Goal: Task Accomplishment & Management: Use online tool/utility

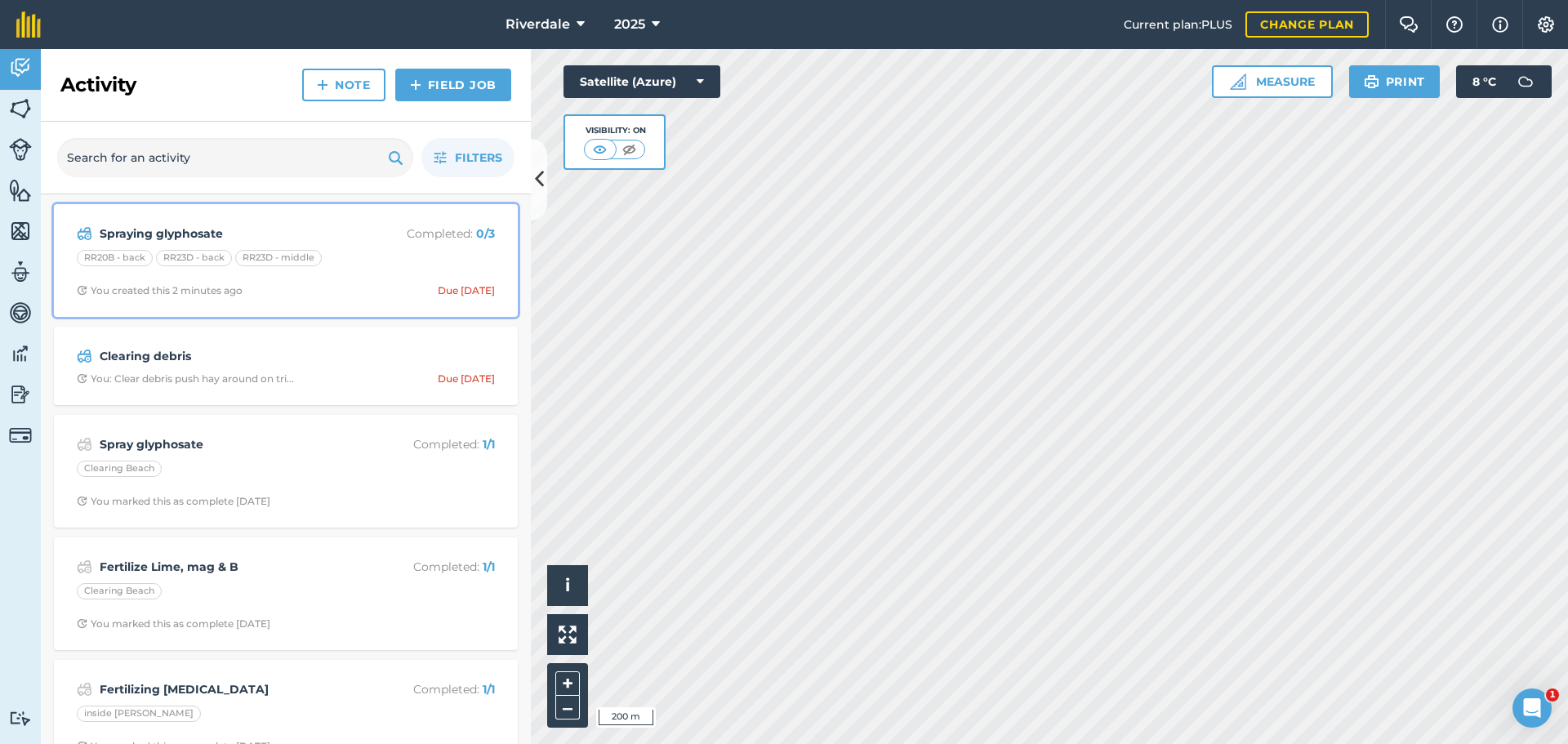
click at [305, 227] on strong "Spraying glyphosate" at bounding box center [229, 233] width 258 height 18
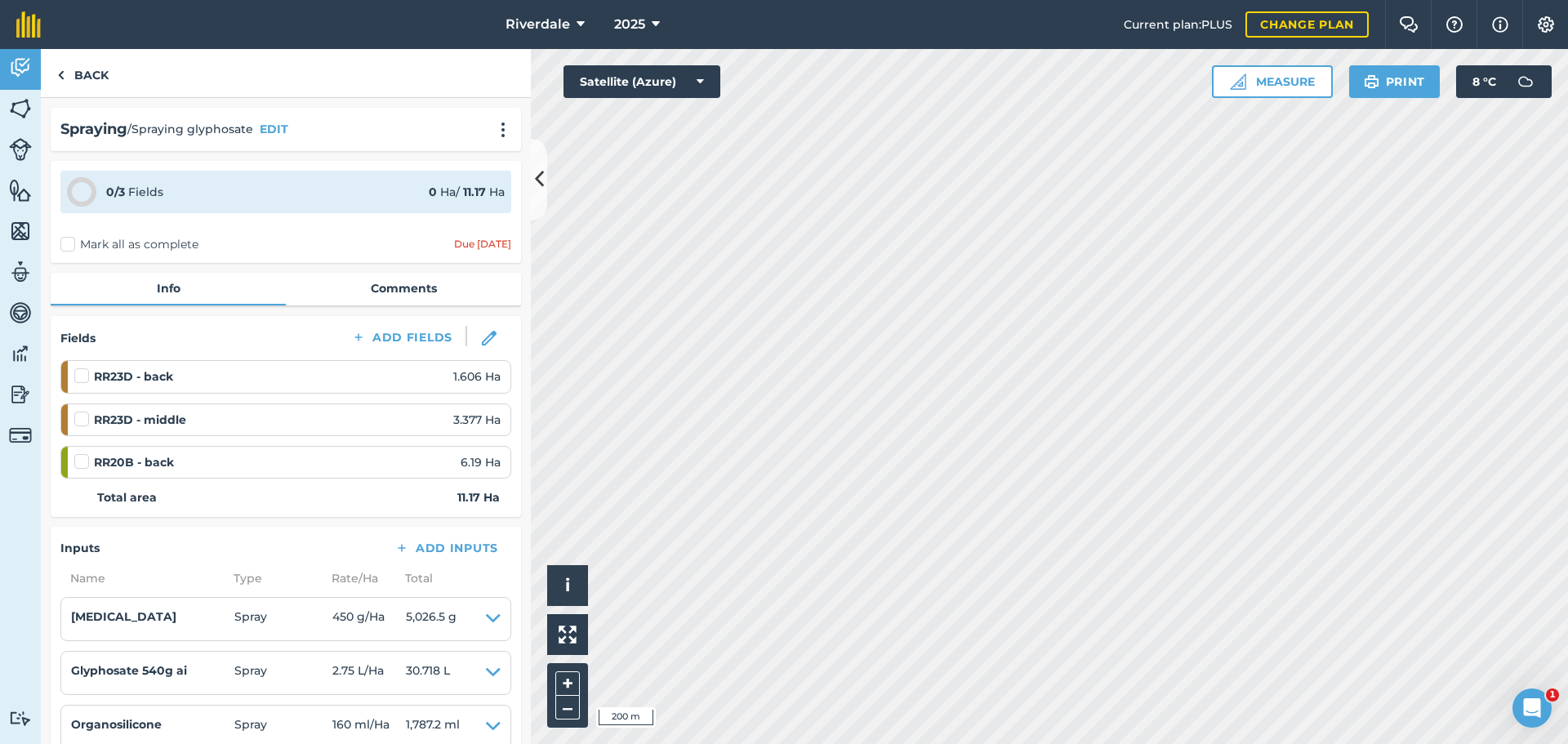
click at [79, 367] on label at bounding box center [85, 367] width 20 height 0
click at [79, 376] on input "checkbox" at bounding box center [80, 373] width 11 height 11
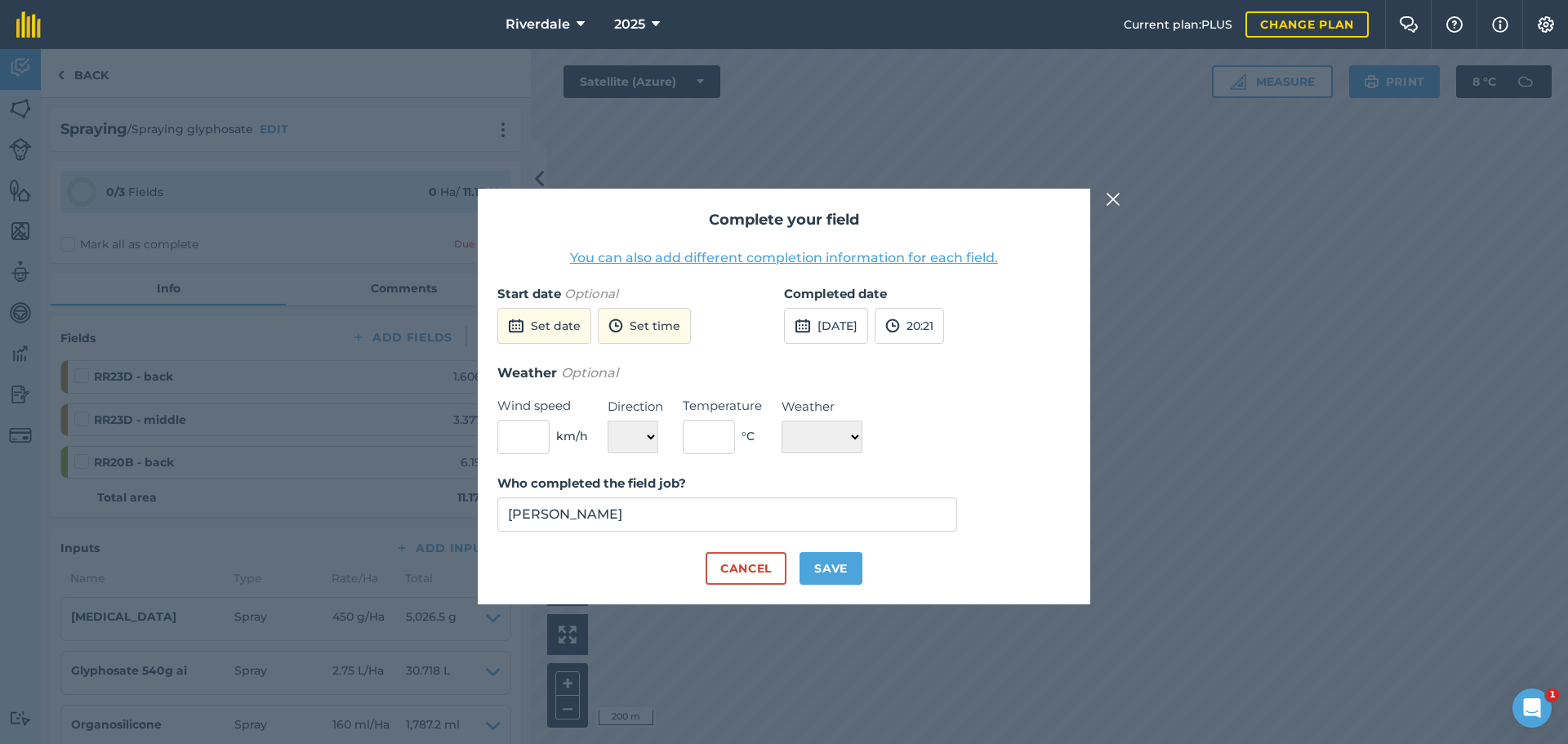
click at [77, 417] on div "Complete your field You can also add different completion information for each …" at bounding box center [784, 396] width 1568 height 695
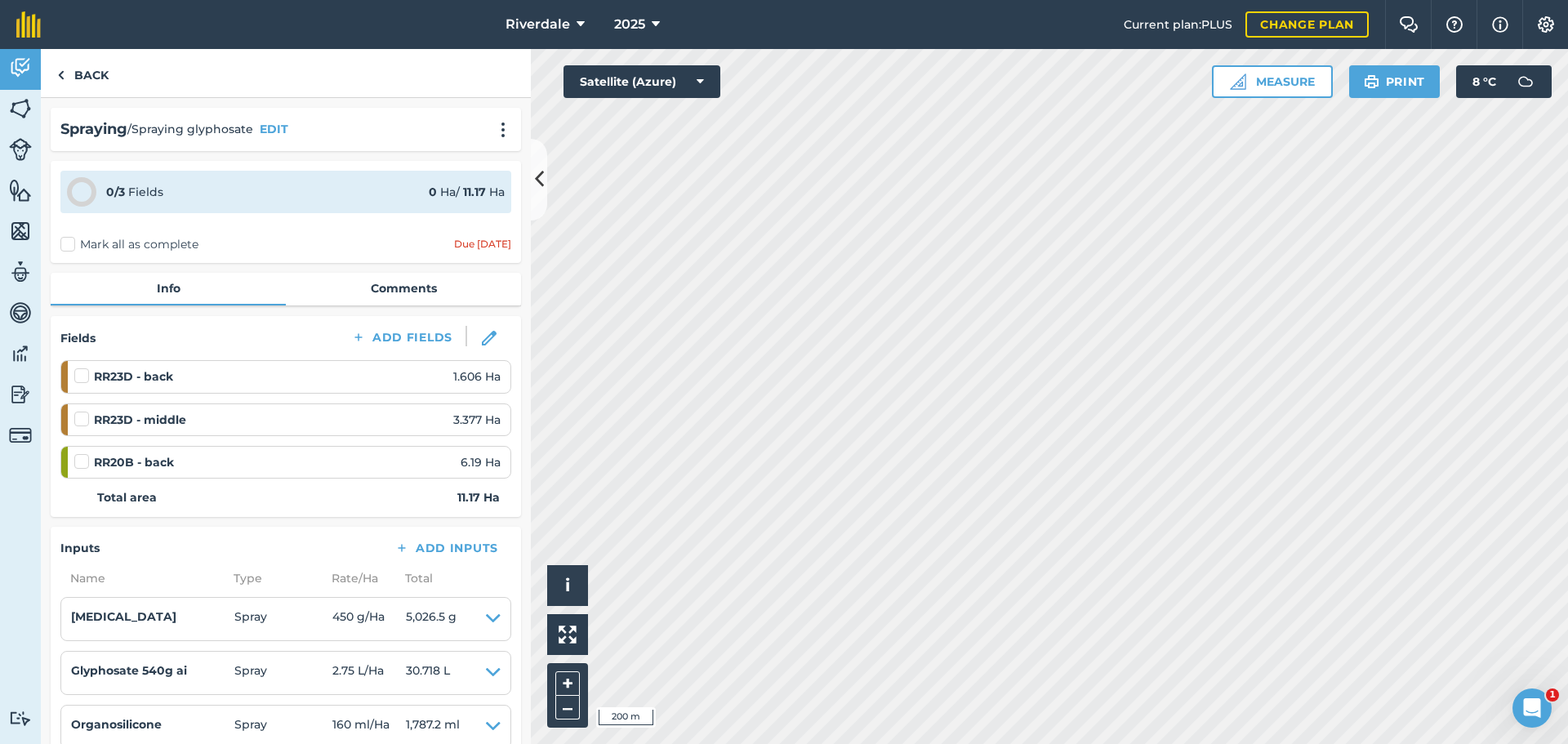
click at [85, 367] on label at bounding box center [85, 367] width 20 height 0
click at [85, 378] on input "checkbox" at bounding box center [80, 373] width 11 height 11
checkbox input "false"
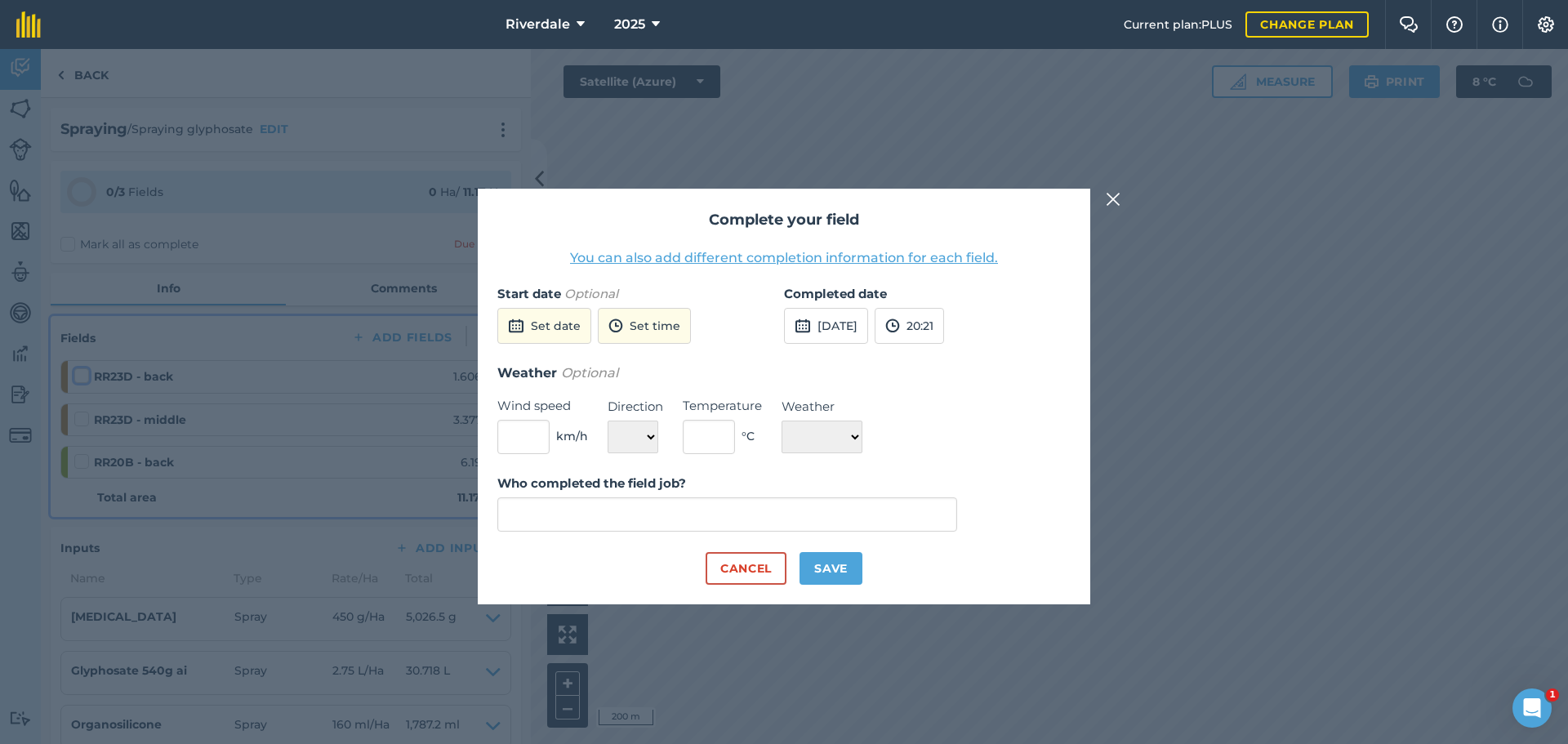
type input "[PERSON_NAME]"
click at [804, 326] on img at bounding box center [802, 326] width 16 height 20
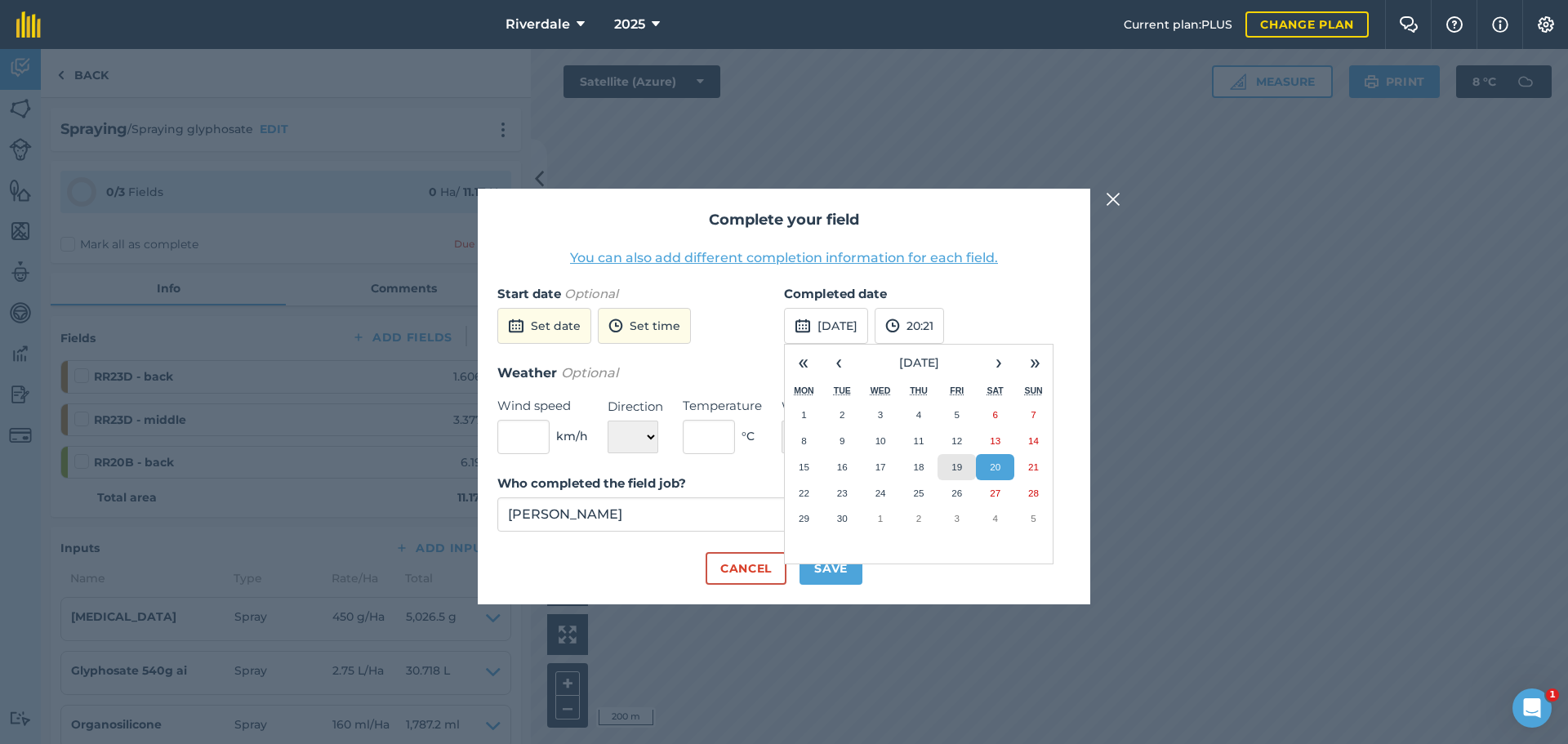
click at [958, 458] on button "19" at bounding box center [956, 467] width 39 height 26
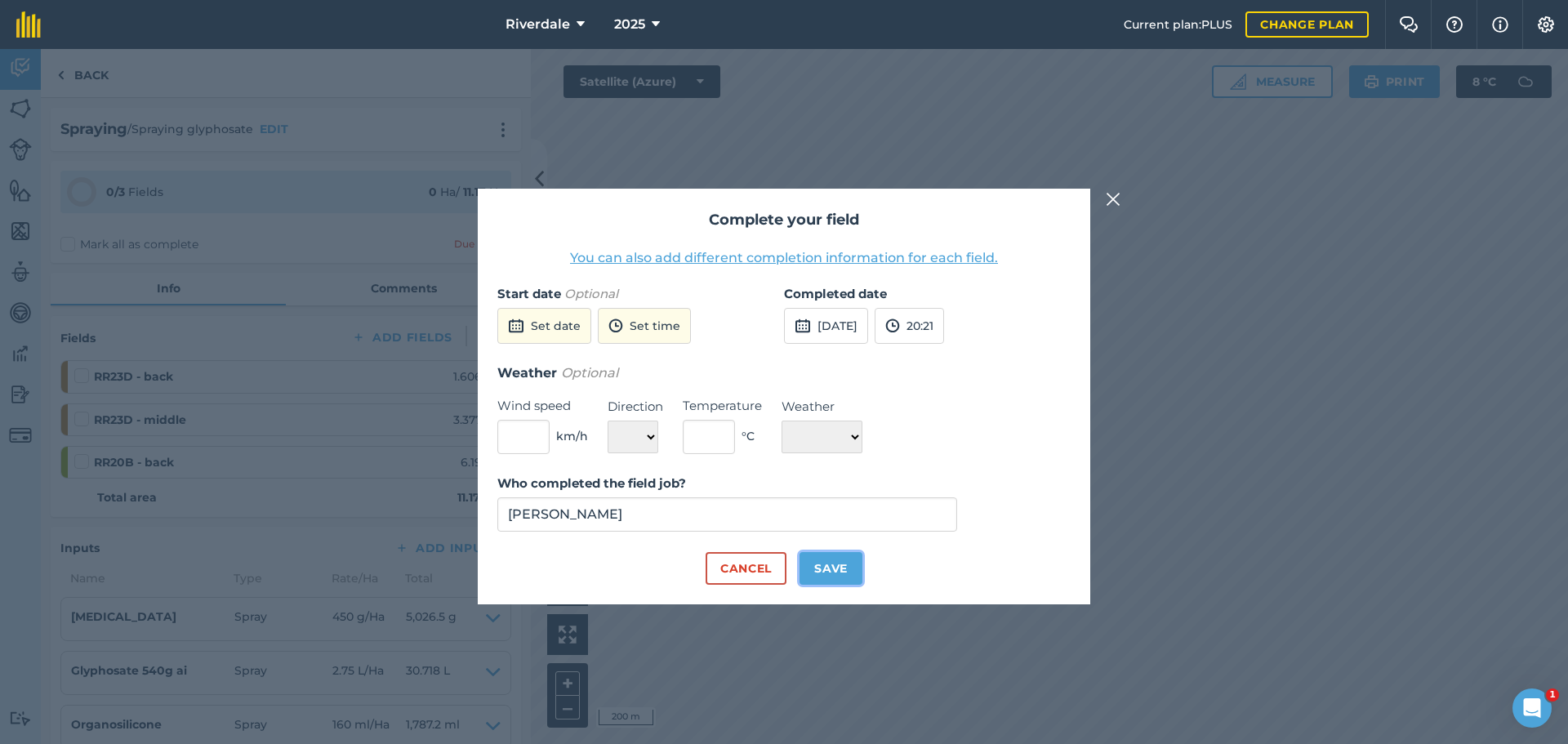
click at [822, 569] on button "Save" at bounding box center [831, 568] width 63 height 32
checkbox input "true"
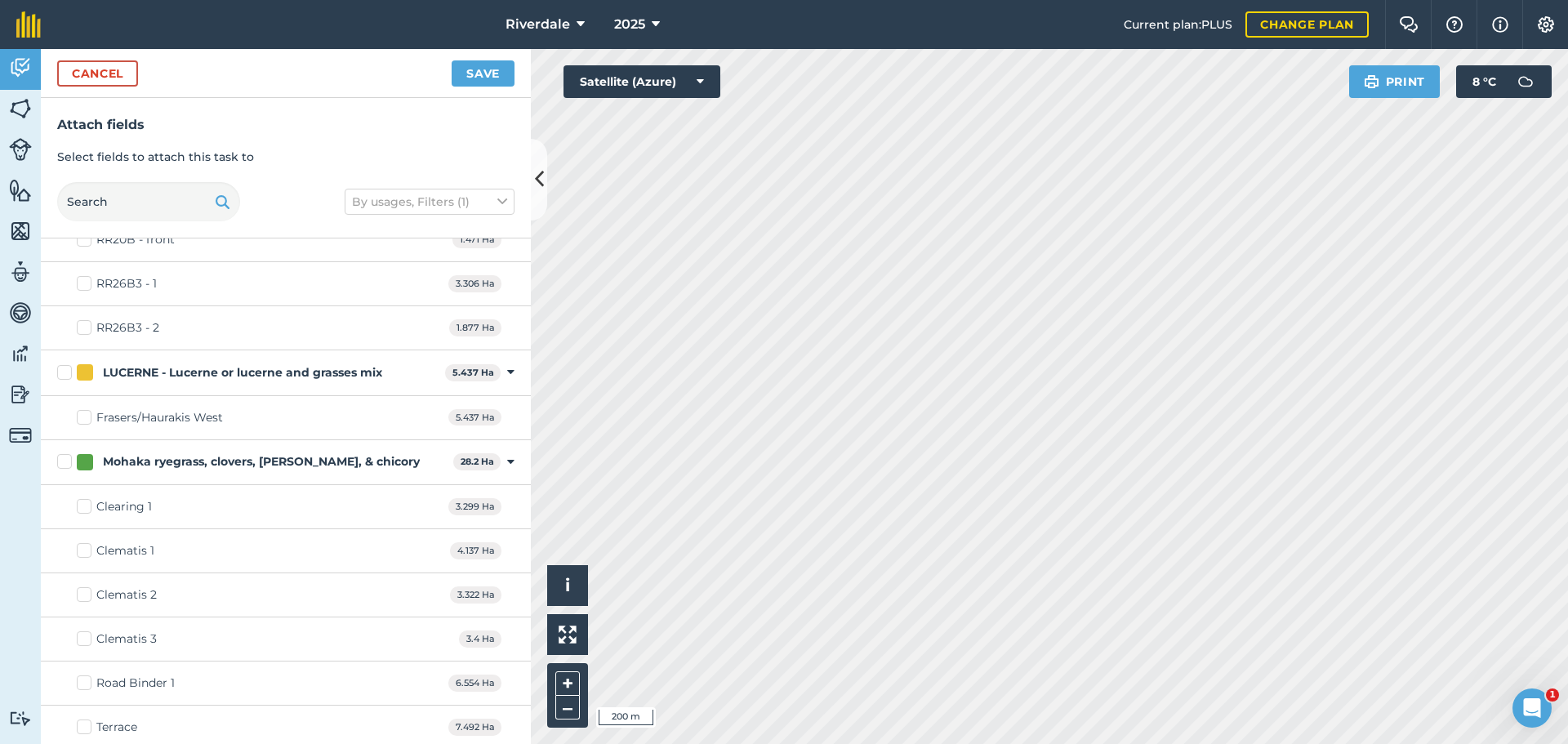
scroll to position [1255, 0]
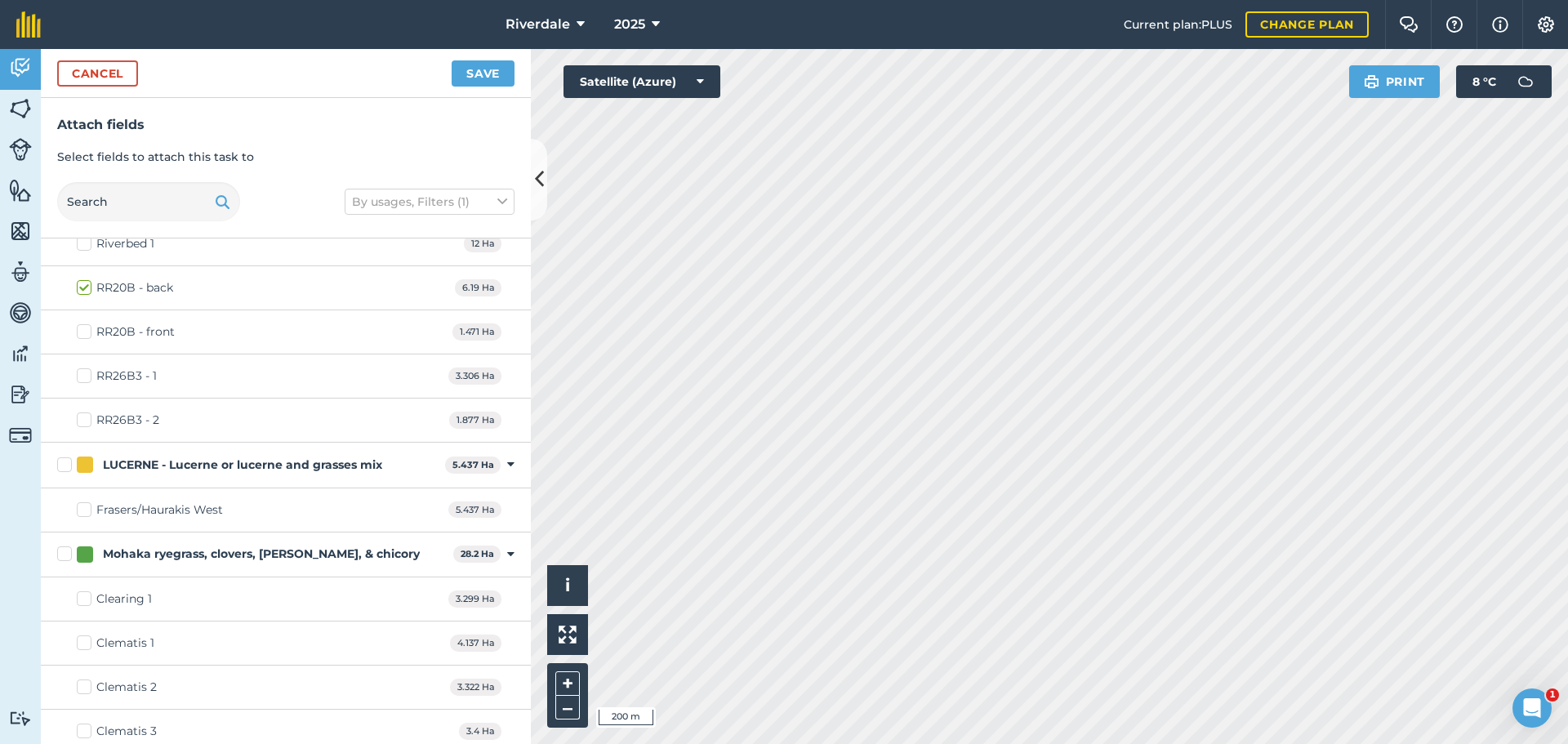
click at [83, 330] on label "RR20B - front" at bounding box center [125, 331] width 98 height 17
click at [83, 330] on input "RR20B - front" at bounding box center [82, 329] width 11 height 11
checkbox input "true"
click at [476, 69] on button "Save" at bounding box center [484, 73] width 63 height 26
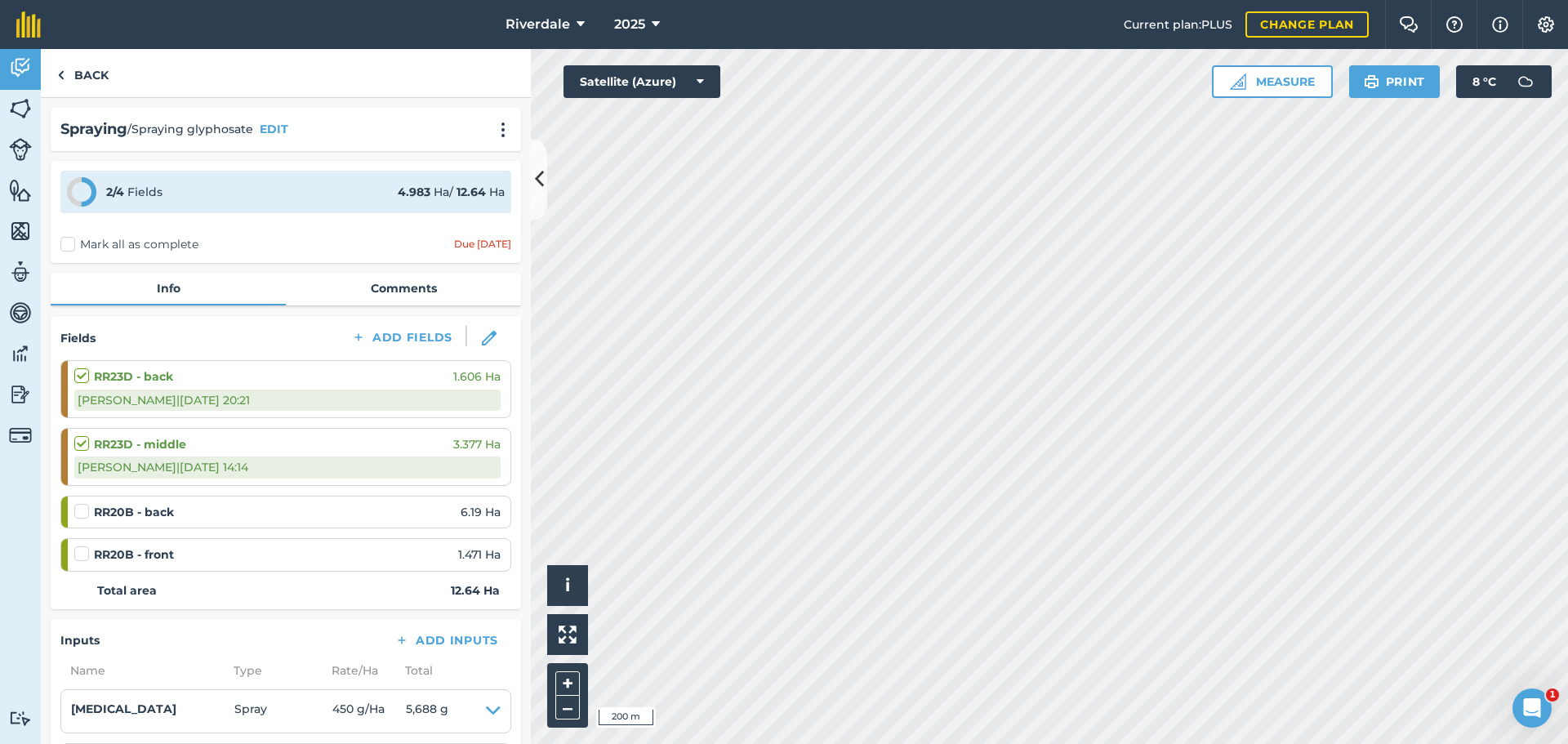
click at [82, 546] on label at bounding box center [85, 546] width 20 height 0
click at [82, 553] on input "checkbox" at bounding box center [80, 551] width 11 height 11
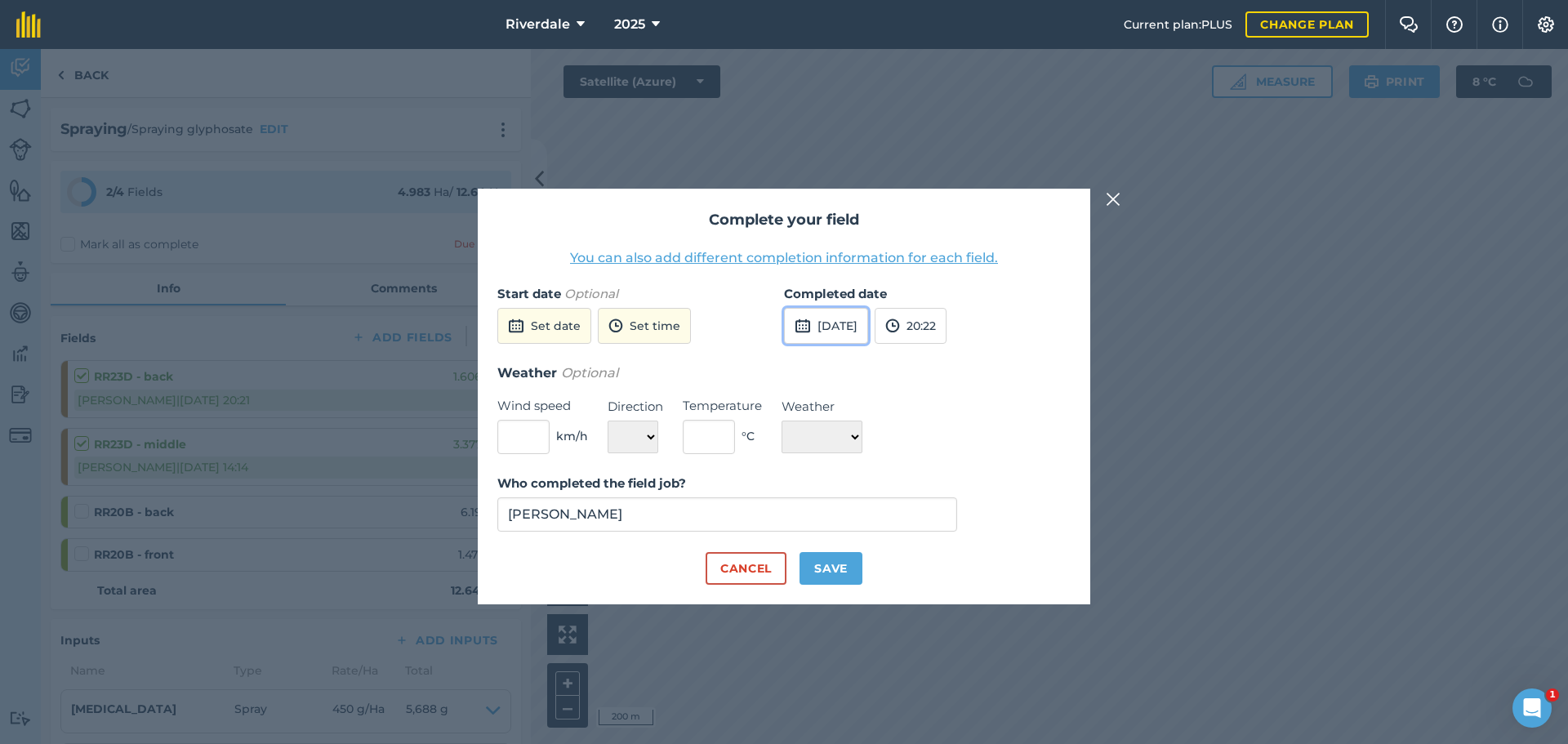
click at [796, 321] on img at bounding box center [802, 326] width 16 height 20
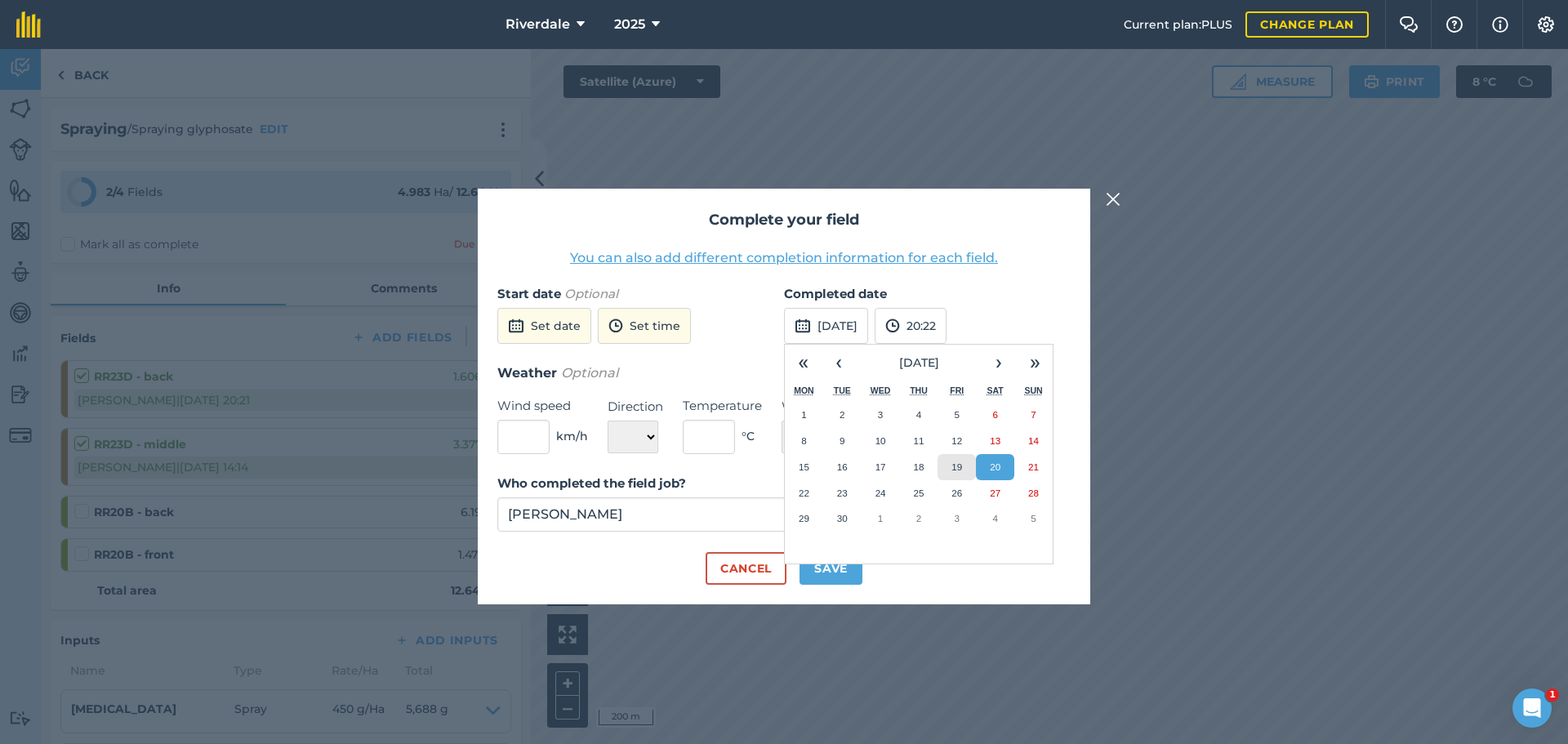
click at [958, 461] on abbr "19" at bounding box center [957, 467] width 11 height 11
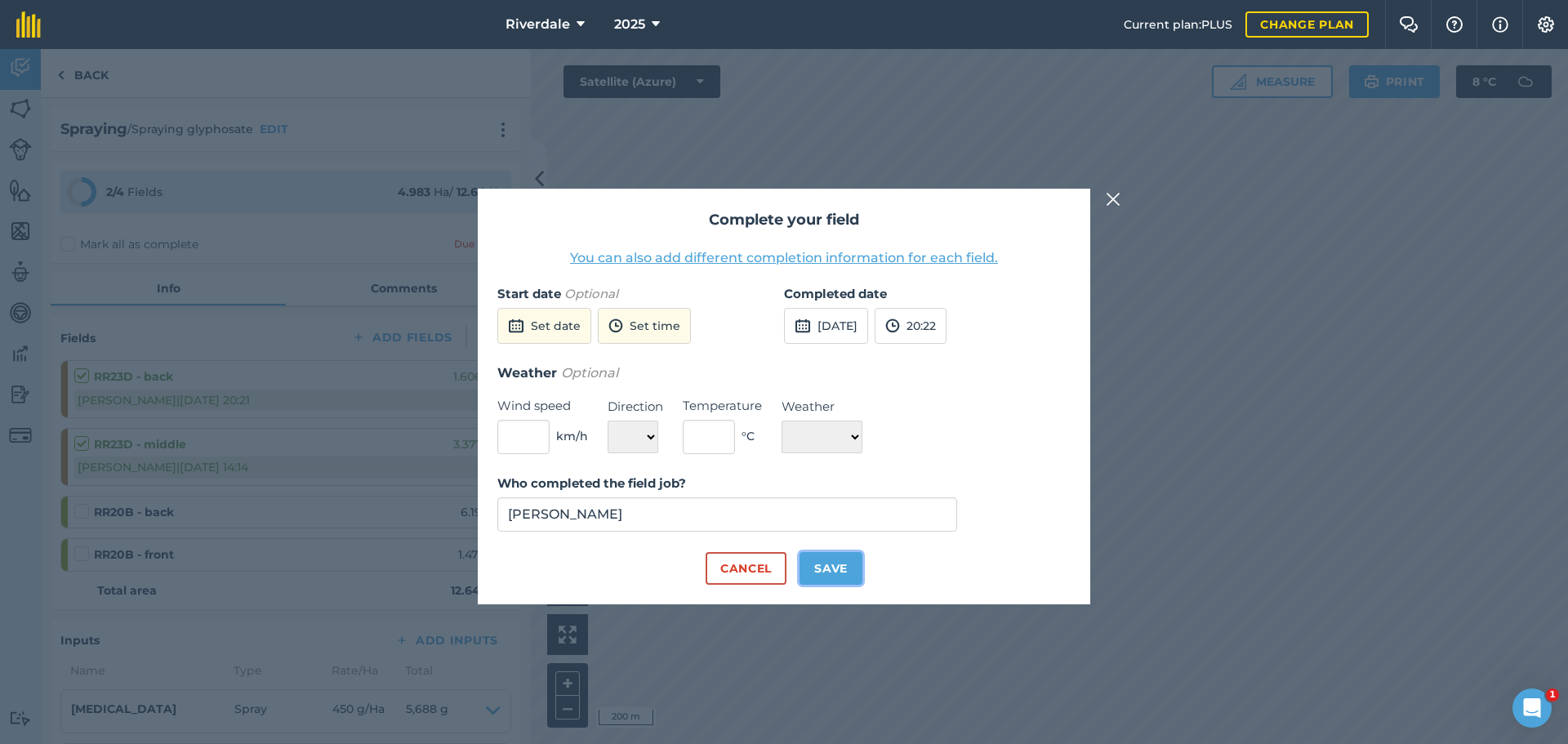
click at [836, 564] on button "Save" at bounding box center [831, 568] width 63 height 32
checkbox input "true"
